Goal: Task Accomplishment & Management: Use online tool/utility

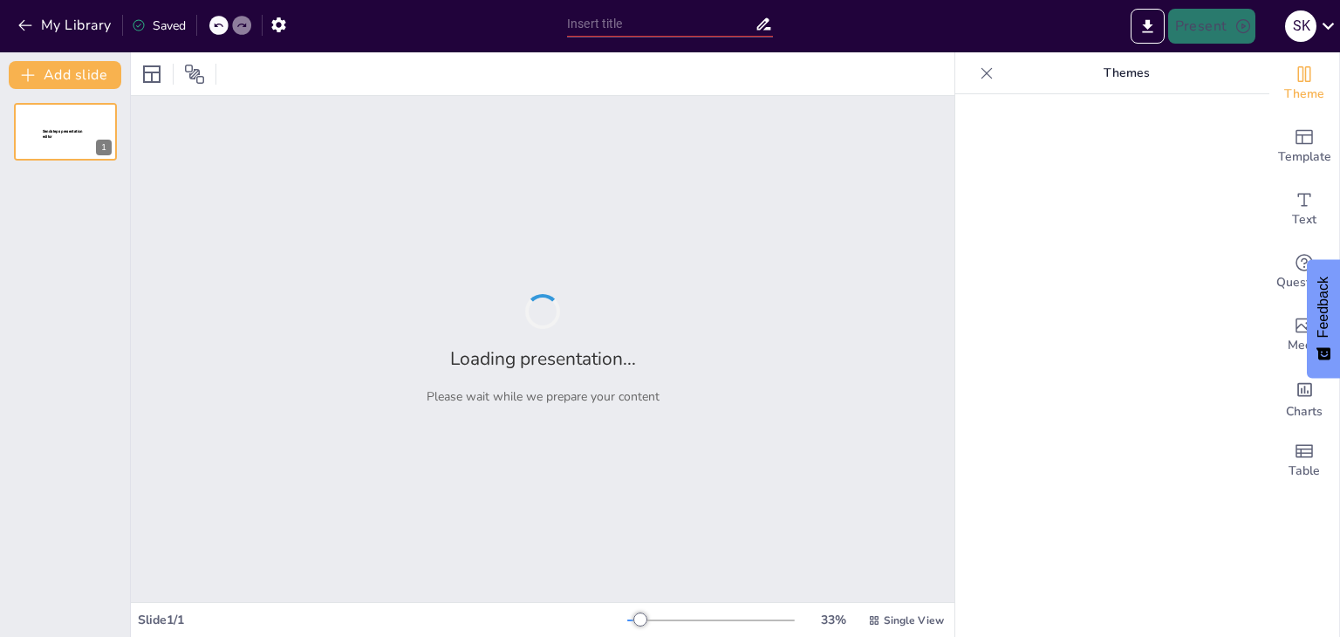
type input "Techniques for Measuring Radio Interference in [MEDICAL_DATA] Systems"
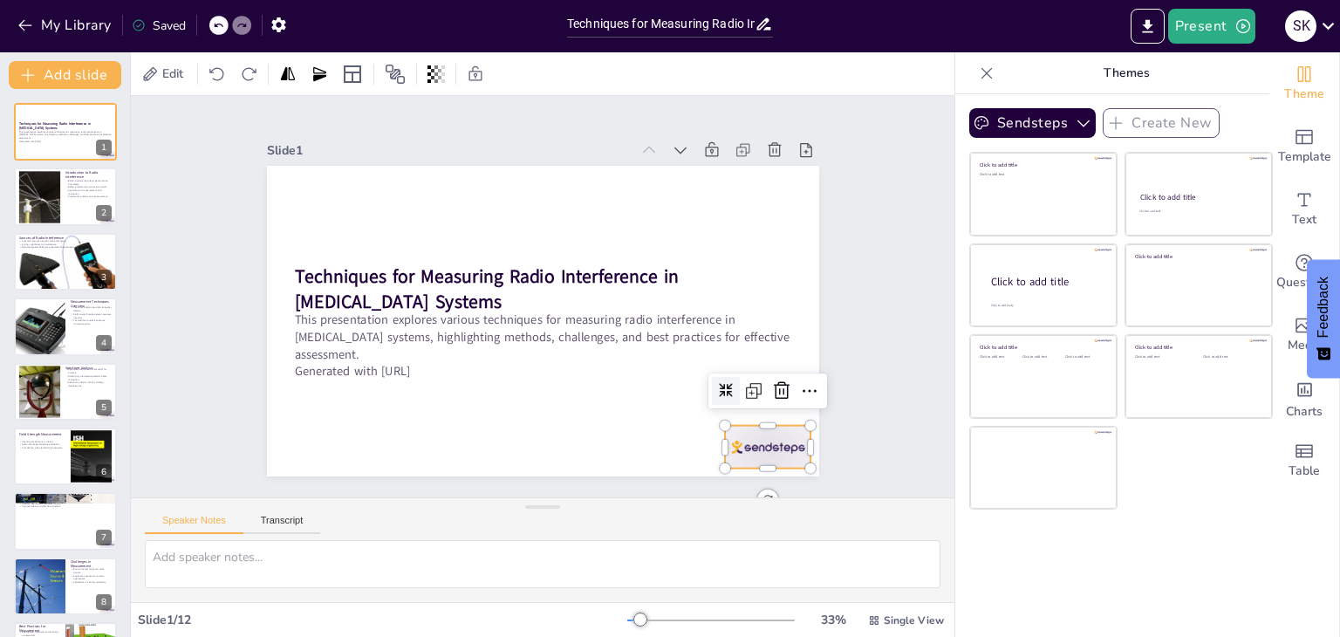
click at [626, 78] on div at bounding box center [589, 30] width 74 height 96
click at [595, 537] on icon at bounding box center [580, 551] width 29 height 29
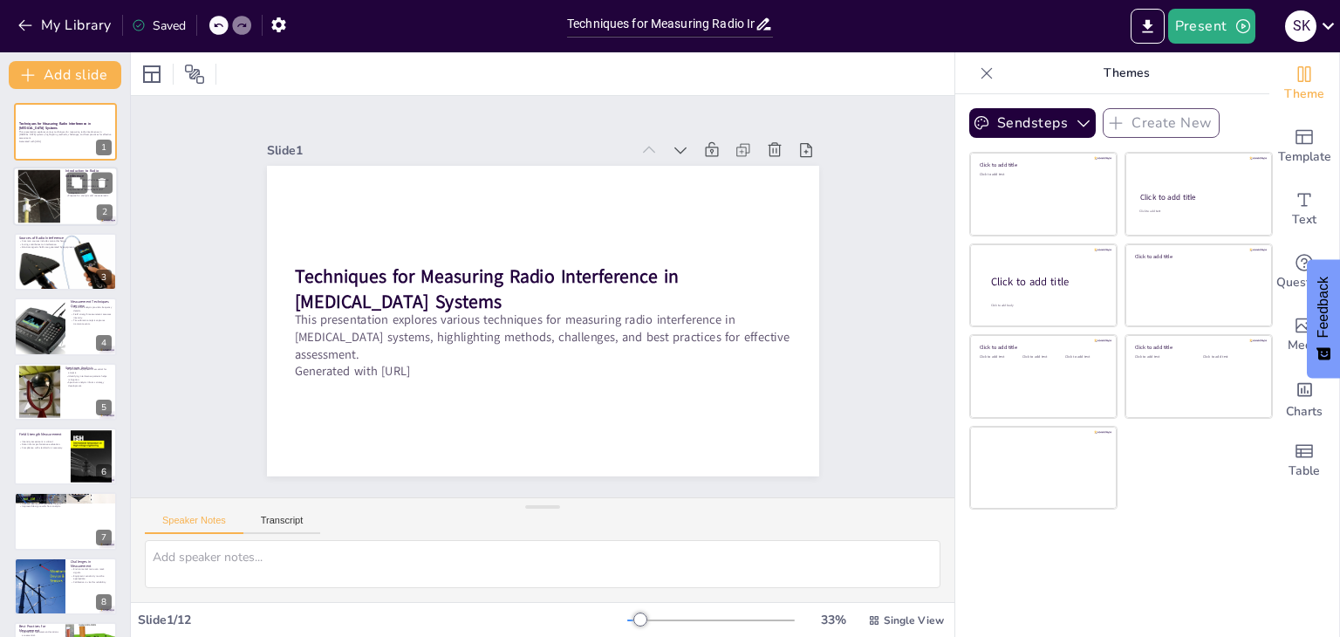
click at [70, 209] on div at bounding box center [65, 197] width 105 height 59
type textarea "Radio interference can lead to system failures and safety hazards, making it im…"
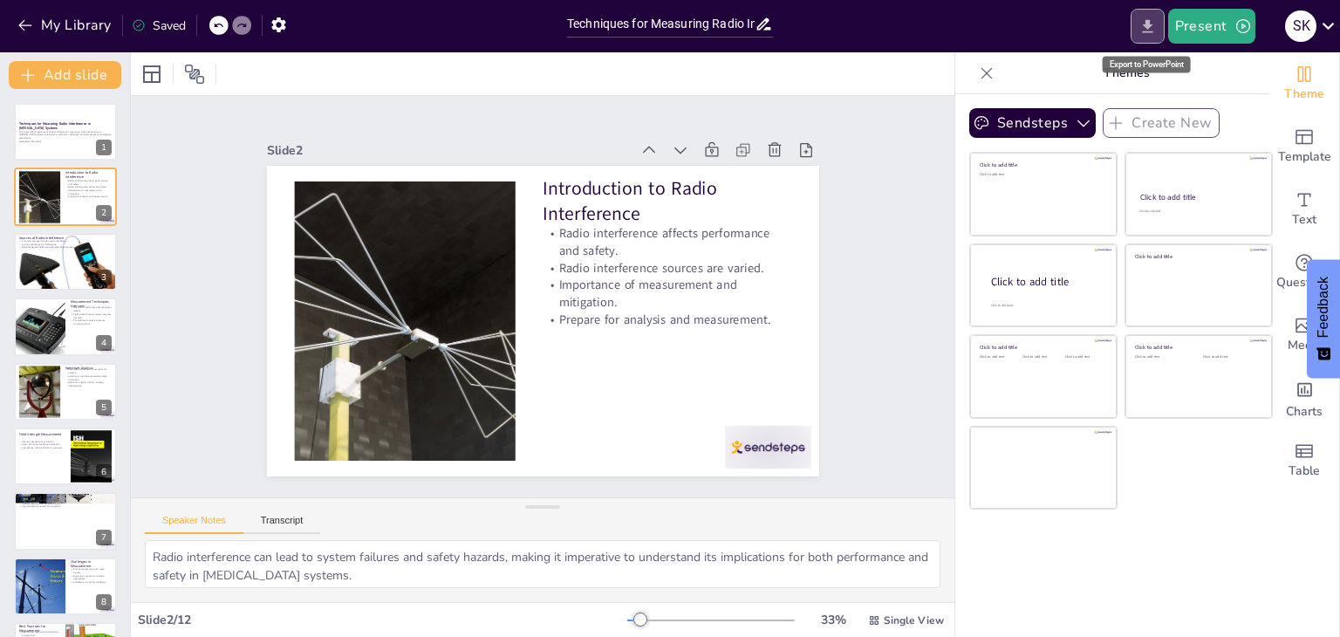
click at [1152, 29] on icon "Export to PowerPoint" at bounding box center [1148, 26] width 18 height 18
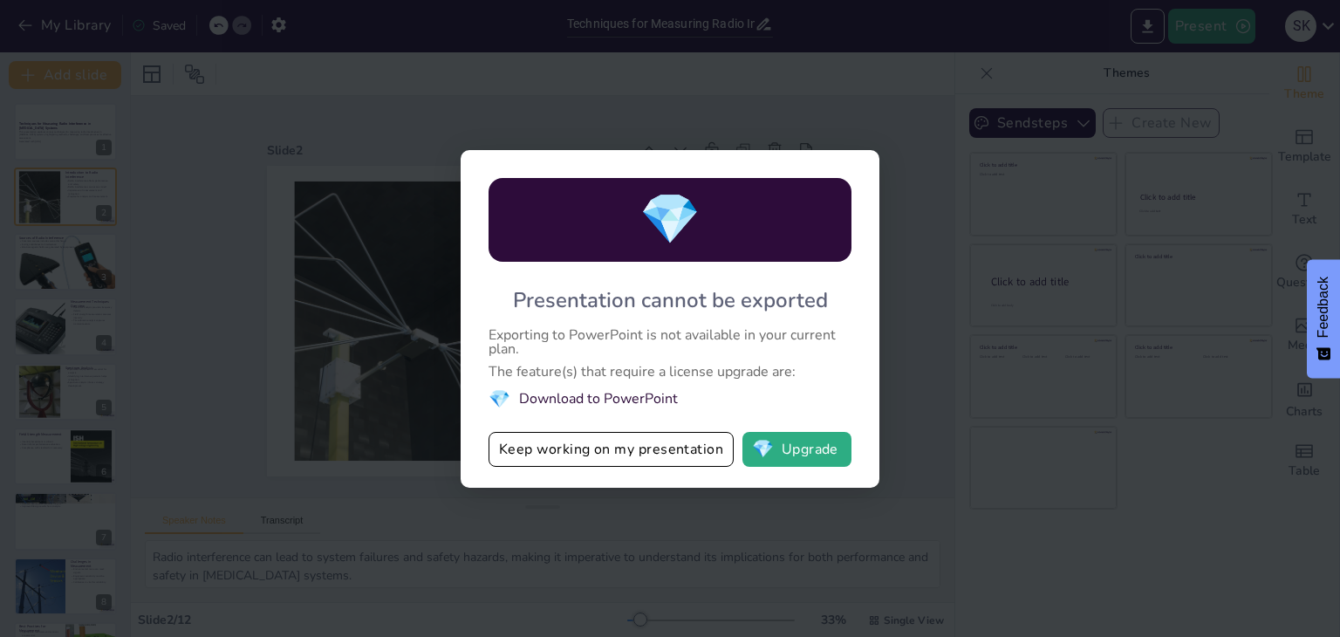
click at [589, 404] on li "💎 Download to PowerPoint" at bounding box center [670, 399] width 363 height 24
click at [560, 461] on button "Keep working on my presentation" at bounding box center [611, 449] width 245 height 35
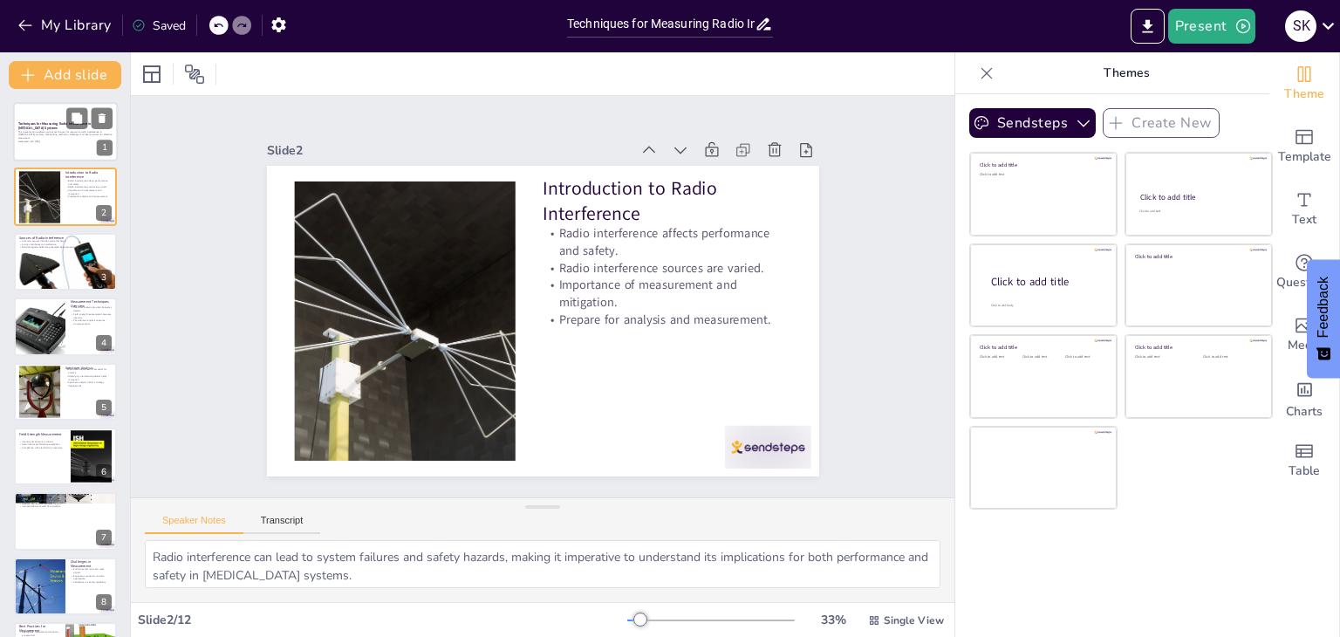
click at [63, 121] on strong "Techniques for Measuring Radio Interference in [MEDICAL_DATA] Systems" at bounding box center [54, 126] width 73 height 10
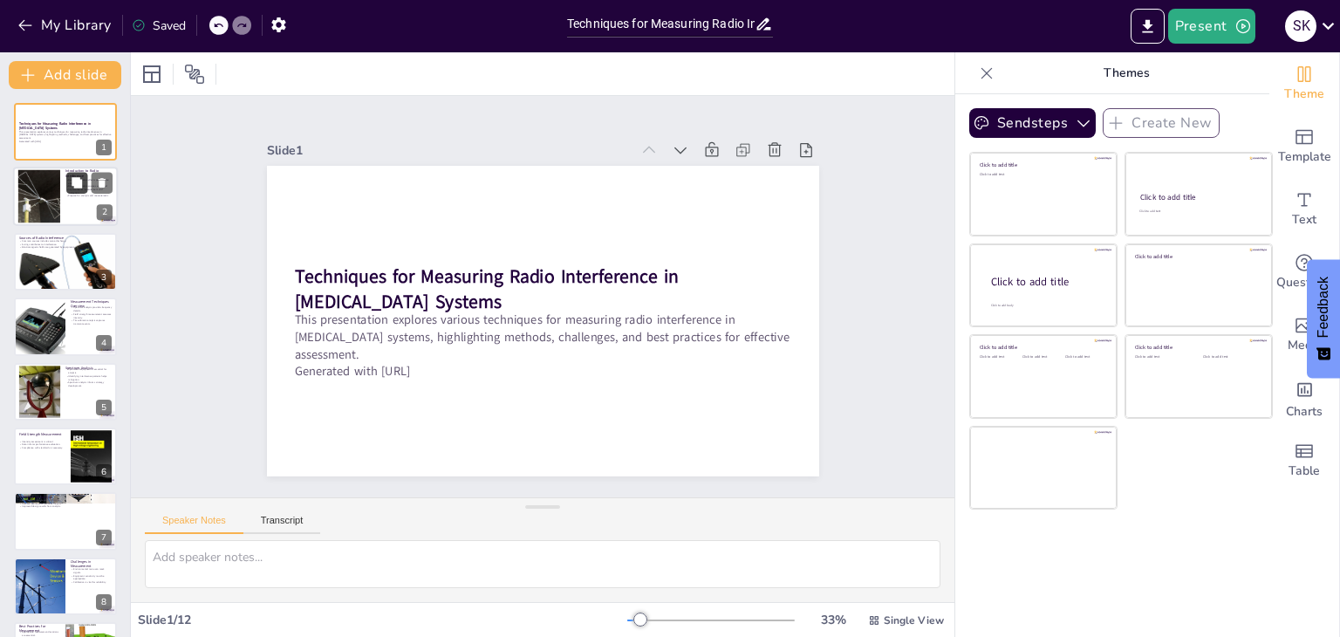
click at [84, 189] on button at bounding box center [76, 183] width 21 height 21
type textarea "Radio interference can lead to system failures and safety hazards, making it im…"
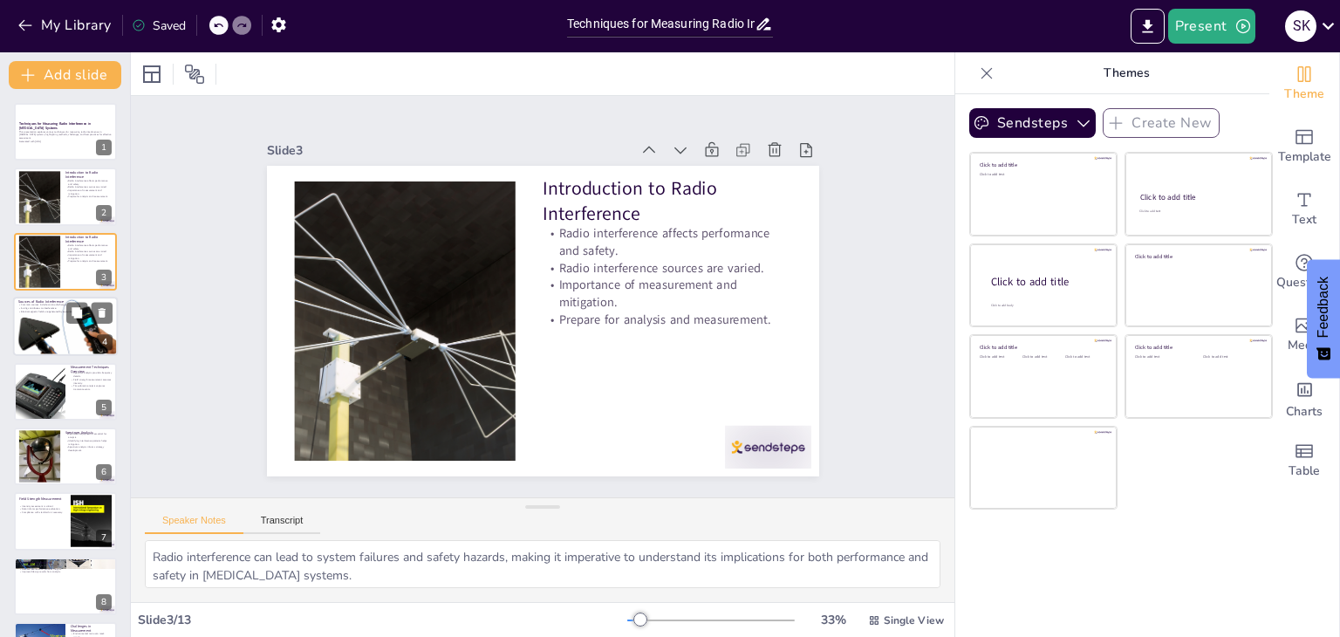
click at [103, 327] on div at bounding box center [65, 326] width 105 height 71
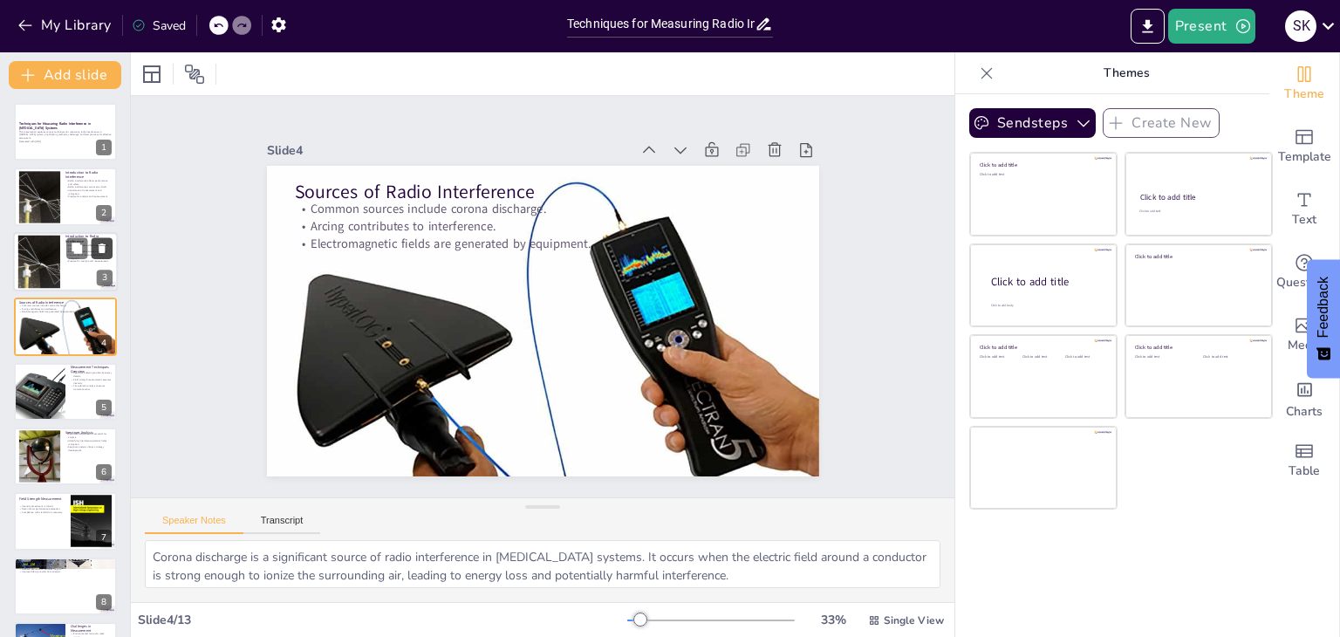
click at [105, 242] on icon at bounding box center [102, 248] width 12 height 12
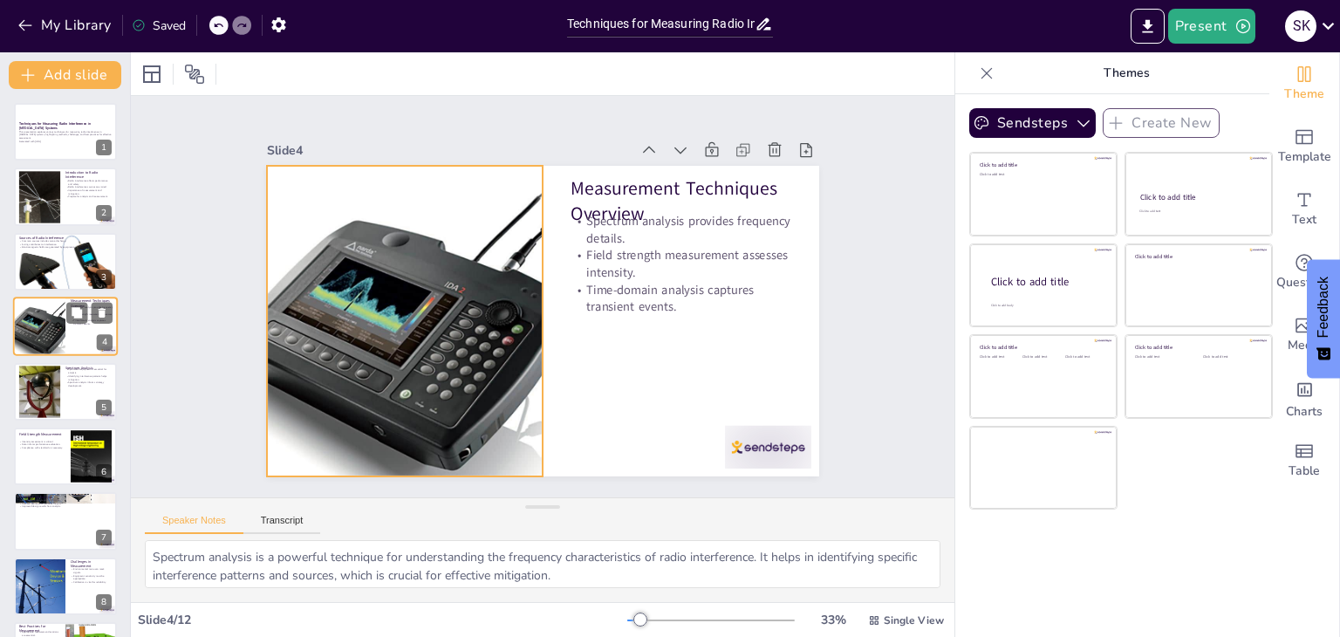
click at [59, 298] on div at bounding box center [40, 326] width 74 height 59
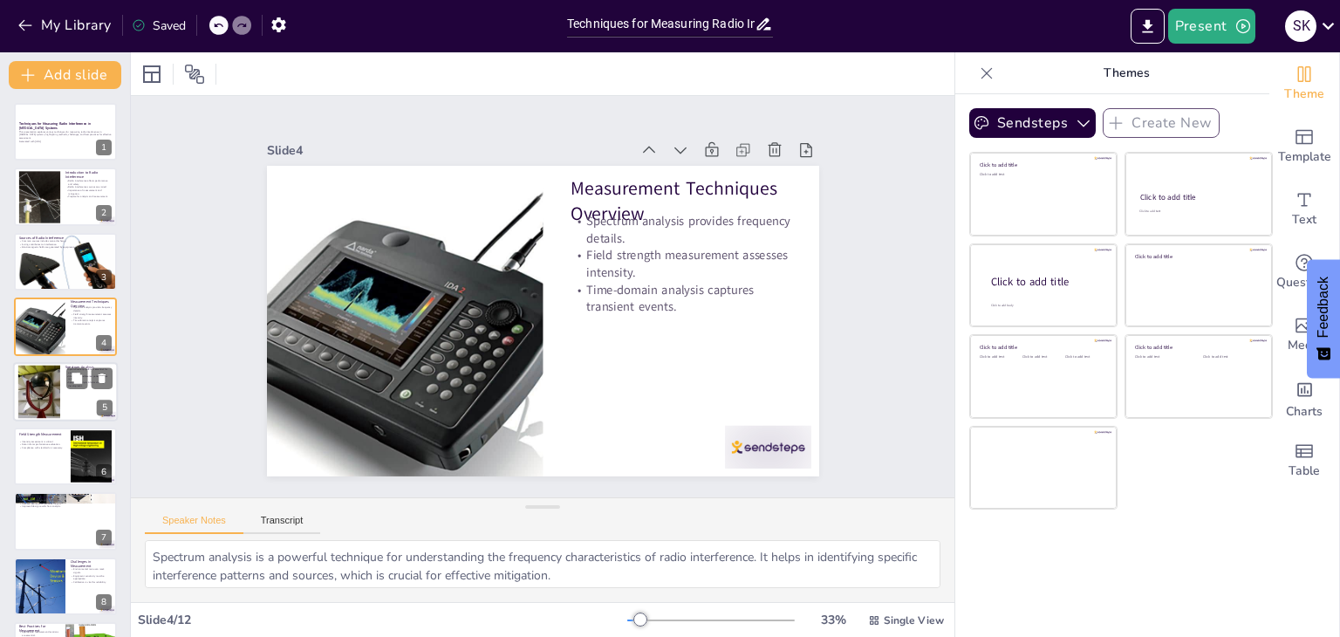
click at [46, 373] on div at bounding box center [38, 391] width 71 height 53
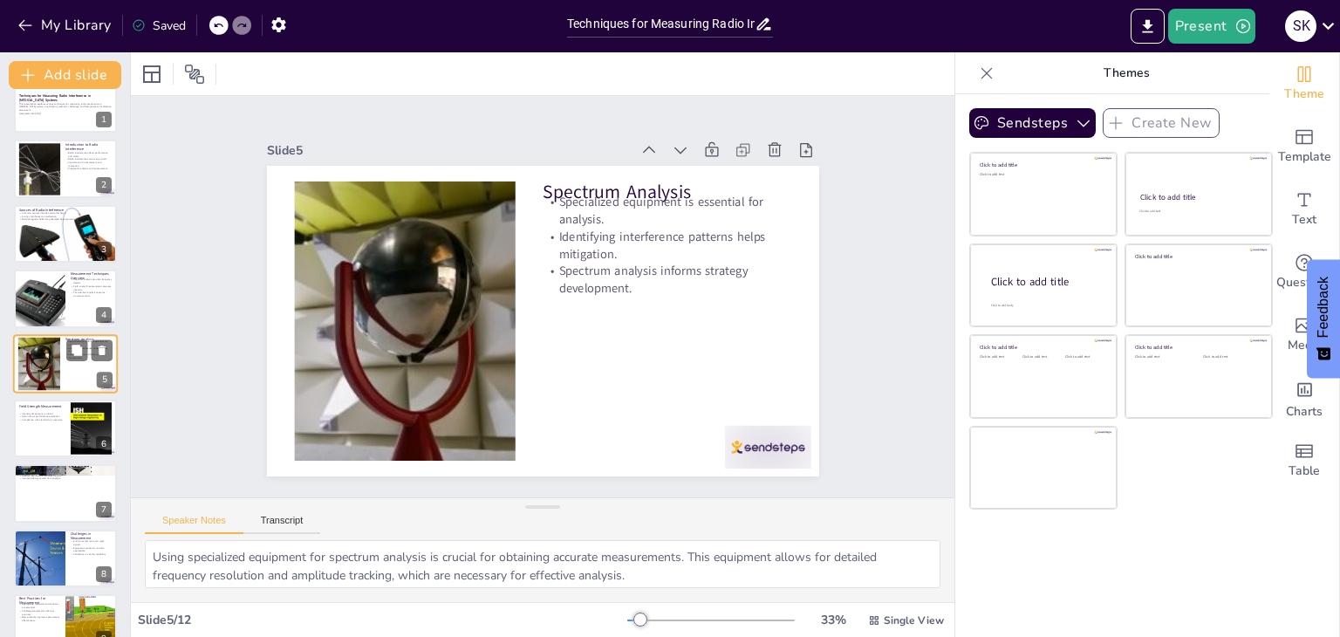
scroll to position [129, 0]
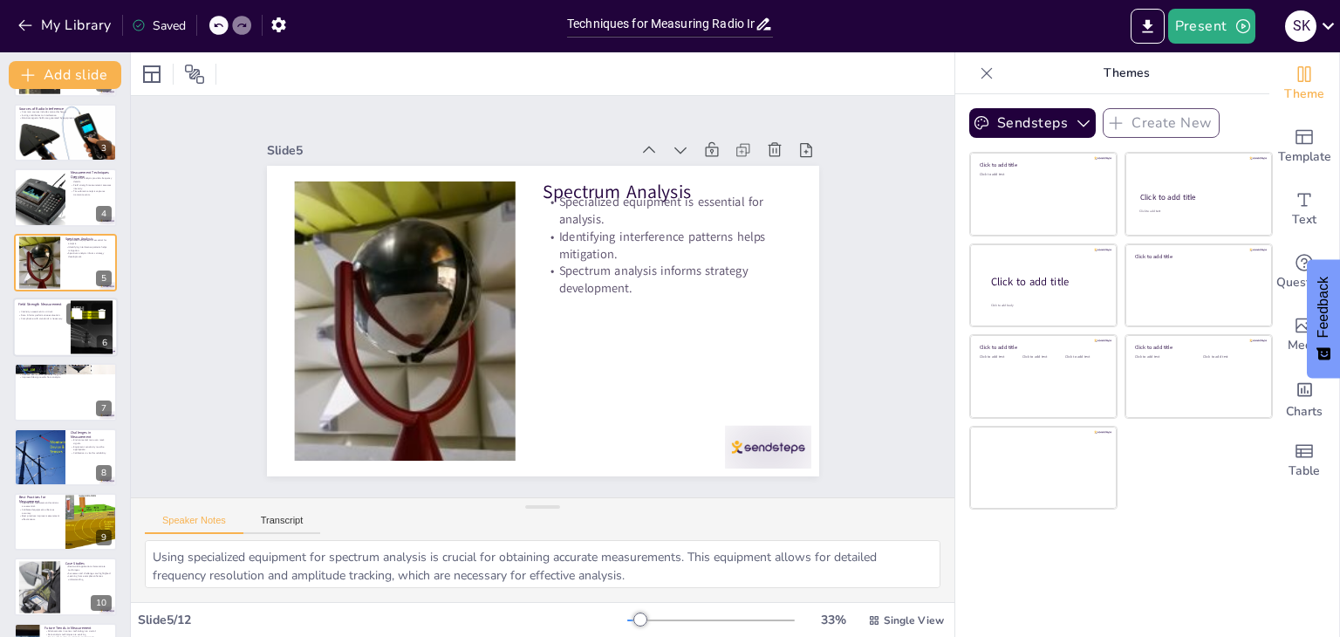
click at [45, 332] on div at bounding box center [65, 327] width 105 height 59
type textarea "Assessing the intensity of electromagnetic fields is critical for understanding…"
